Goal: Information Seeking & Learning: Learn about a topic

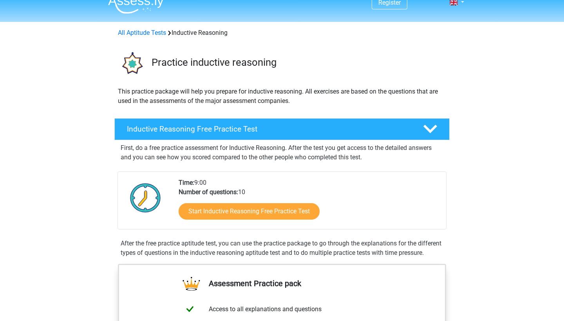
scroll to position [24, 0]
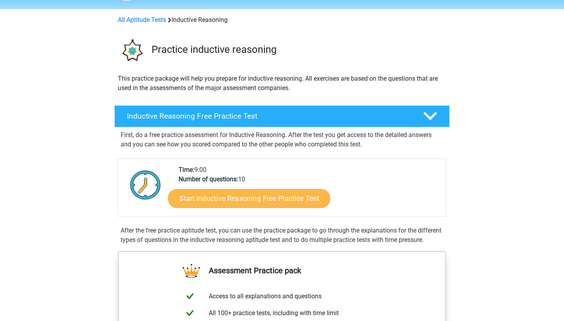
click at [299, 195] on link "Start Inductive Reasoning Free Practice Test" at bounding box center [249, 198] width 162 height 19
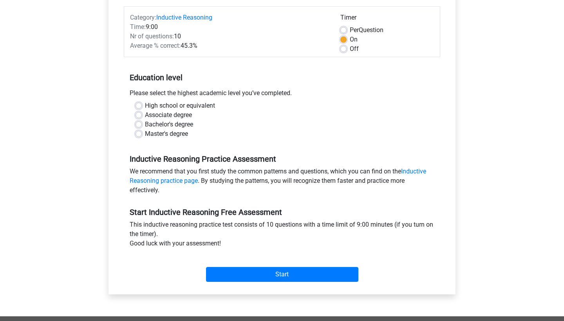
scroll to position [97, 0]
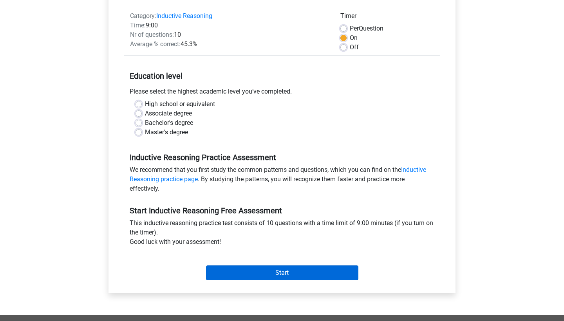
click at [265, 270] on input "Start" at bounding box center [282, 272] width 152 height 15
click at [185, 123] on label "Bachelor's degree" at bounding box center [169, 122] width 48 height 9
click at [142, 123] on input "Bachelor's degree" at bounding box center [138, 122] width 6 height 8
radio input "true"
click at [235, 276] on input "Start" at bounding box center [282, 272] width 152 height 15
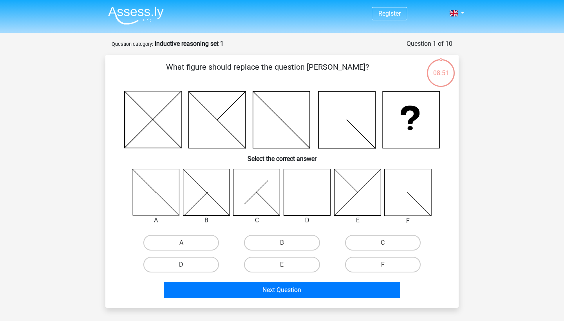
click at [197, 269] on label "D" at bounding box center [181, 265] width 76 height 16
click at [186, 269] on input "D" at bounding box center [183, 267] width 5 height 5
radio input "true"
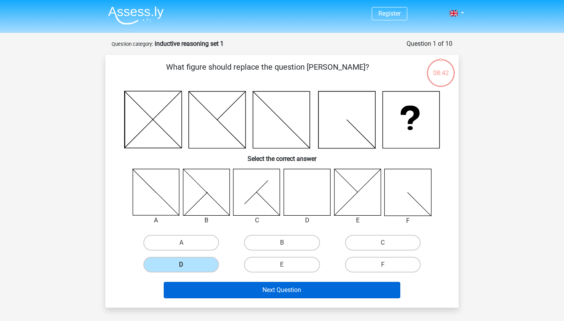
click at [211, 289] on button "Next Question" at bounding box center [282, 290] width 237 height 16
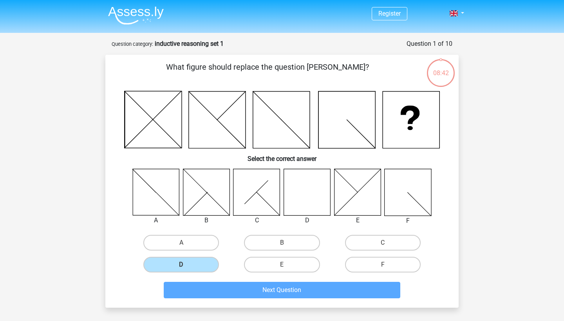
scroll to position [39, 0]
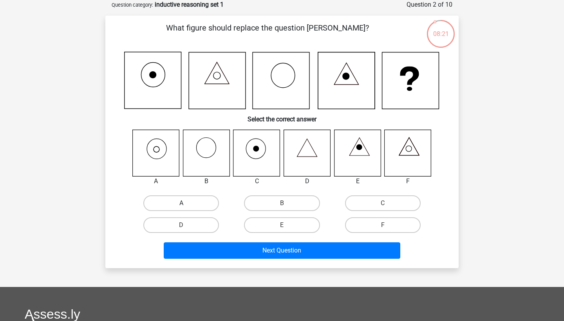
click at [171, 202] on label "A" at bounding box center [181, 203] width 76 height 16
click at [181, 203] on input "A" at bounding box center [183, 205] width 5 height 5
radio input "true"
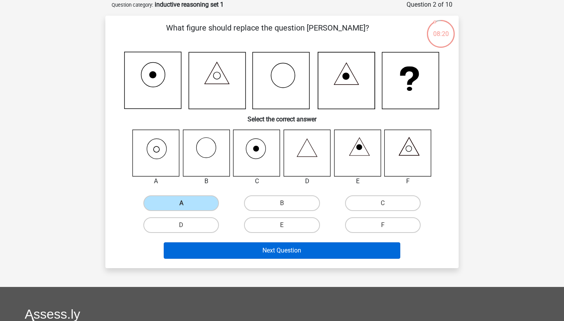
click at [193, 250] on button "Next Question" at bounding box center [282, 250] width 237 height 16
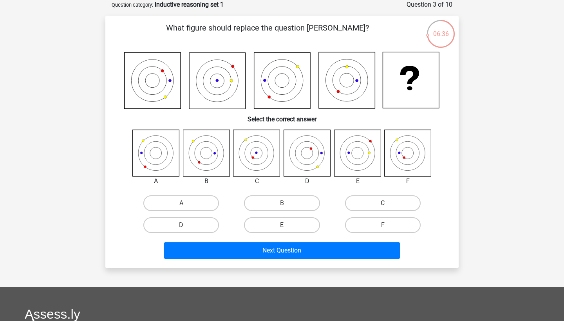
click at [358, 205] on label "C" at bounding box center [383, 203] width 76 height 16
click at [382, 205] on input "C" at bounding box center [384, 205] width 5 height 5
radio input "true"
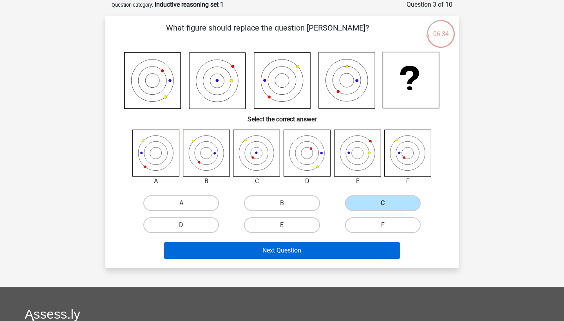
click at [327, 248] on button "Next Question" at bounding box center [282, 250] width 237 height 16
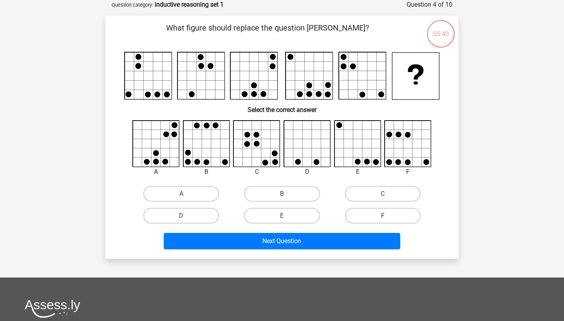
click at [375, 211] on label "F" at bounding box center [383, 216] width 76 height 16
click at [382, 216] on input "F" at bounding box center [384, 218] width 5 height 5
radio input "true"
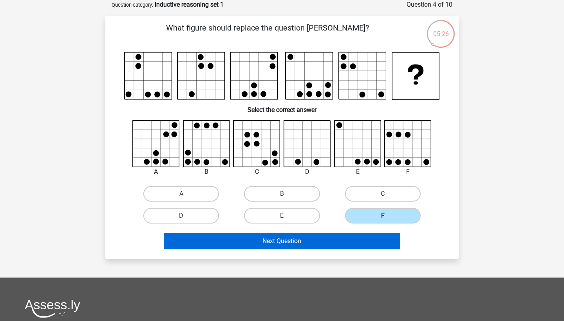
click at [288, 238] on button "Next Question" at bounding box center [282, 241] width 237 height 16
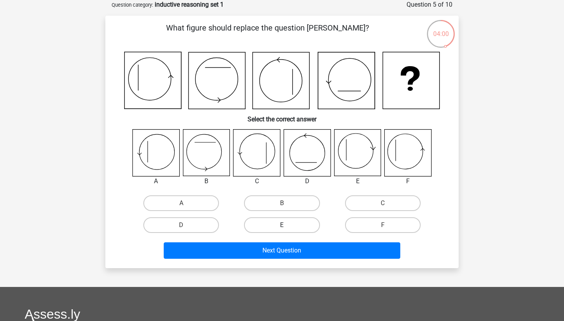
click at [286, 221] on label "E" at bounding box center [282, 225] width 76 height 16
click at [286, 225] on input "E" at bounding box center [284, 227] width 5 height 5
radio input "true"
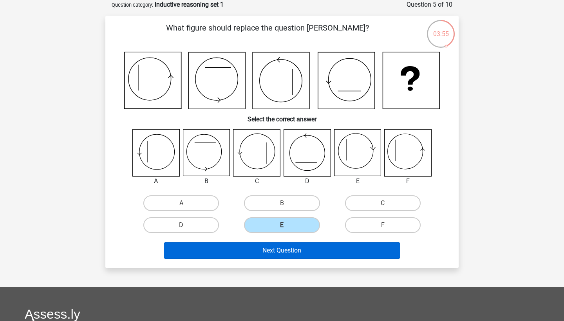
click at [288, 247] on button "Next Question" at bounding box center [282, 250] width 237 height 16
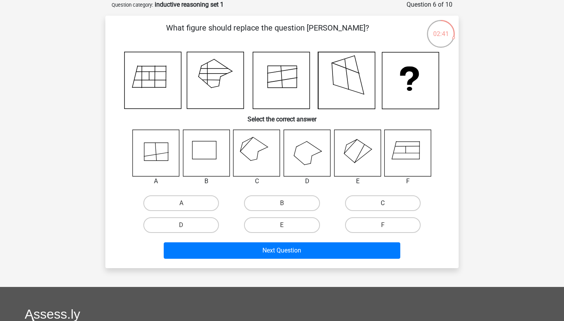
click at [364, 203] on label "C" at bounding box center [383, 203] width 76 height 16
click at [382, 203] on input "C" at bounding box center [384, 205] width 5 height 5
radio input "true"
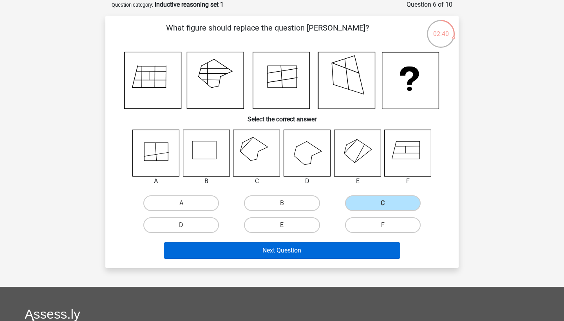
click at [340, 253] on button "Next Question" at bounding box center [282, 250] width 237 height 16
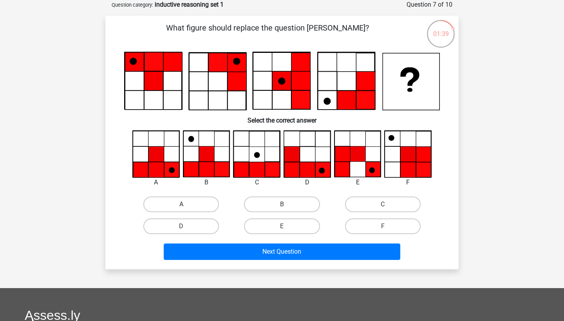
click at [198, 210] on label "A" at bounding box center [181, 204] width 76 height 16
click at [186, 209] on input "A" at bounding box center [183, 206] width 5 height 5
radio input "true"
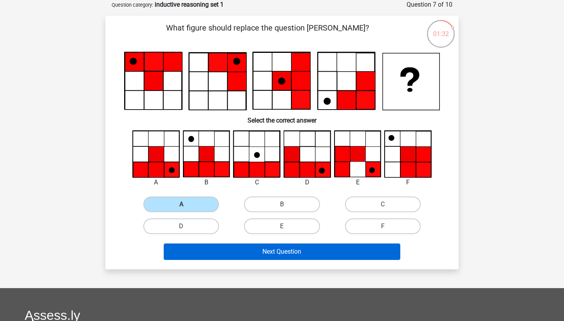
click at [243, 249] on button "Next Question" at bounding box center [282, 251] width 237 height 16
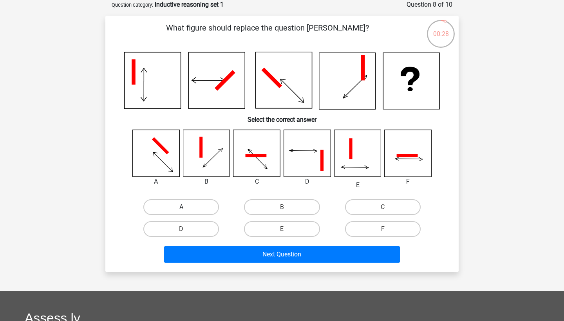
click at [189, 202] on label "A" at bounding box center [181, 207] width 76 height 16
click at [186, 207] on input "A" at bounding box center [183, 209] width 5 height 5
radio input "true"
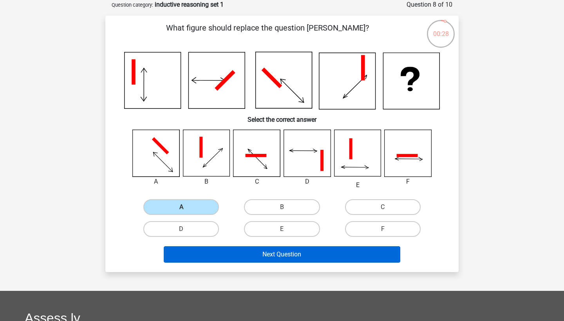
click at [231, 255] on button "Next Question" at bounding box center [282, 254] width 237 height 16
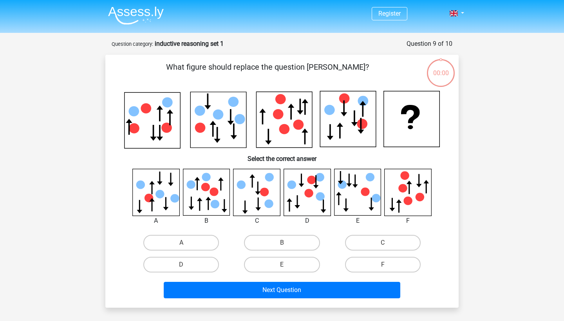
scroll to position [39, 0]
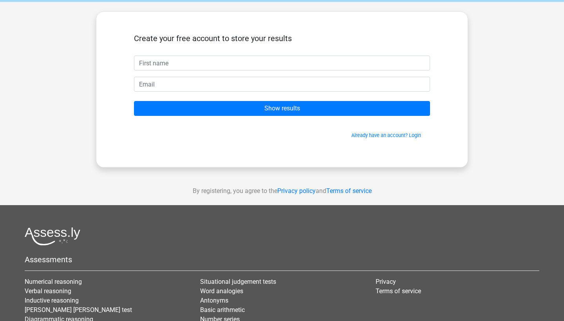
scroll to position [28, 0]
